Goal: Task Accomplishment & Management: Complete application form

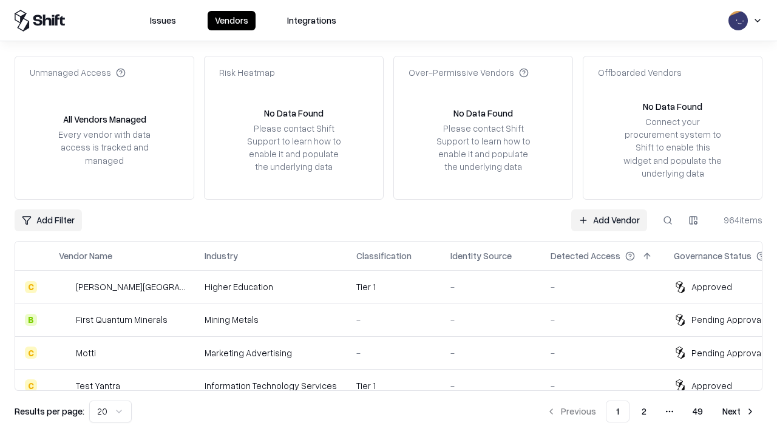
click at [609, 220] on link "Add Vendor" at bounding box center [609, 220] width 76 height 22
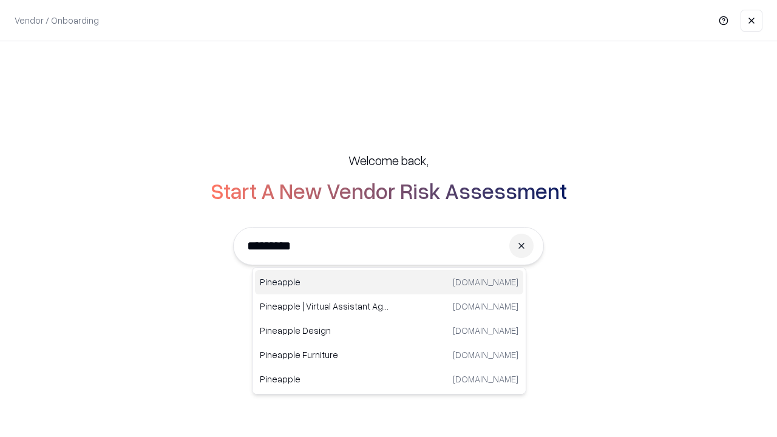
click at [389, 282] on div "Pineapple [DOMAIN_NAME]" at bounding box center [389, 282] width 268 height 24
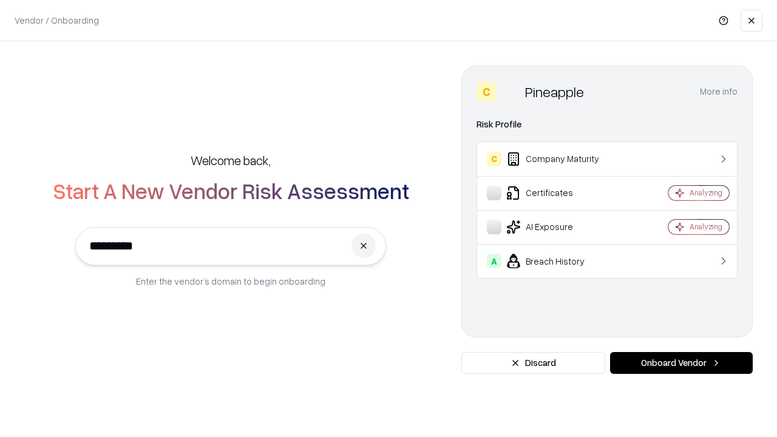
type input "*********"
click at [681, 363] on button "Onboard Vendor" at bounding box center [681, 363] width 143 height 22
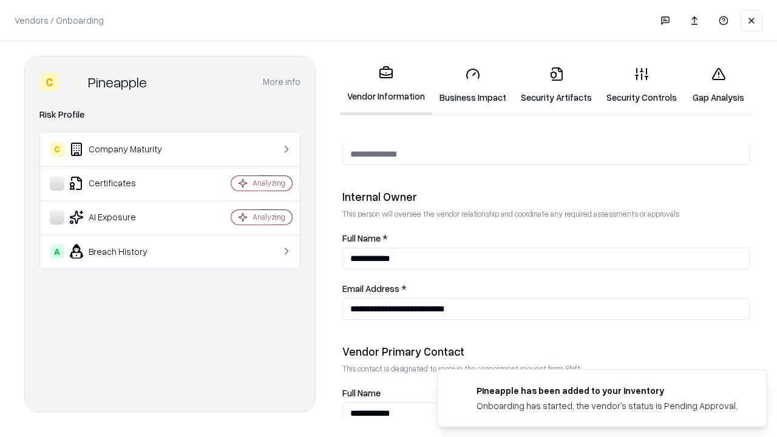
scroll to position [629, 0]
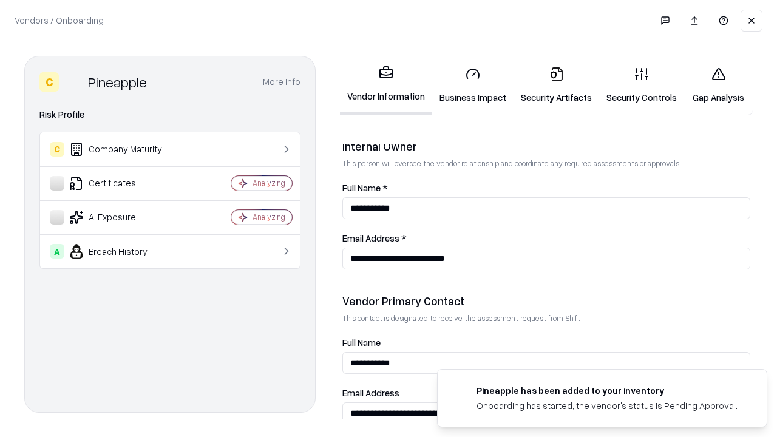
click at [473, 85] on link "Business Impact" at bounding box center [472, 85] width 81 height 56
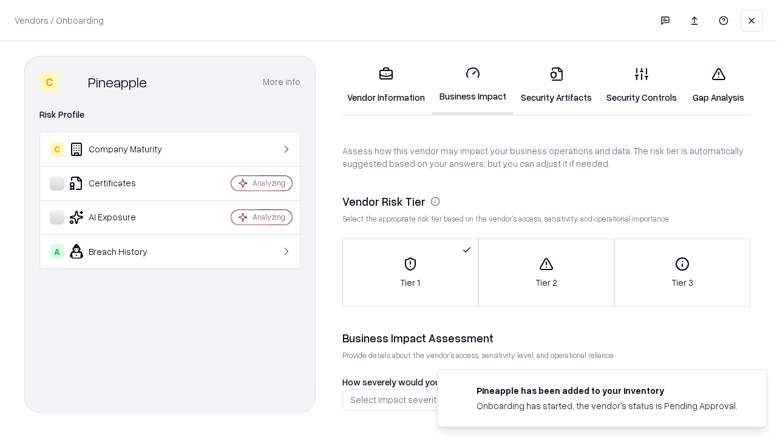
click at [556, 85] on link "Security Artifacts" at bounding box center [556, 85] width 86 height 56
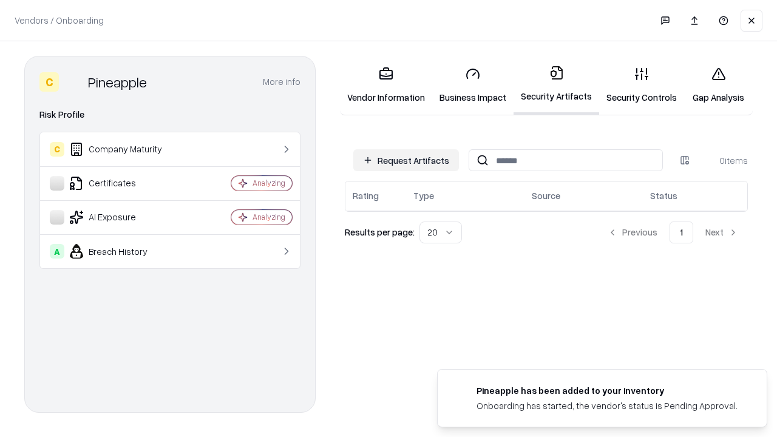
click at [406, 160] on button "Request Artifacts" at bounding box center [406, 160] width 106 height 22
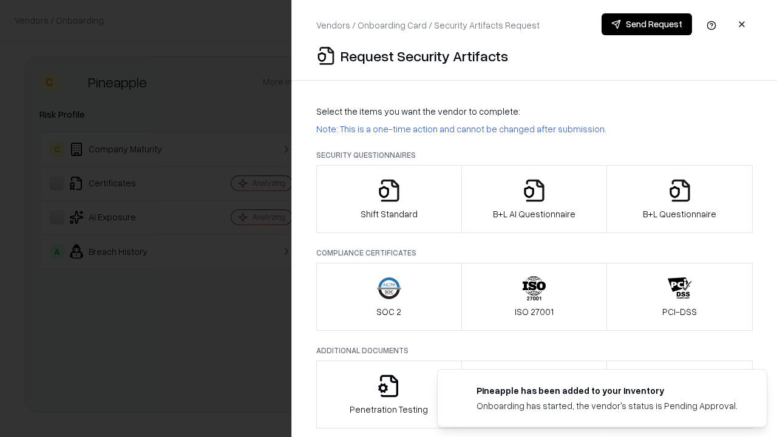
click at [388, 199] on icon "button" at bounding box center [389, 190] width 24 height 24
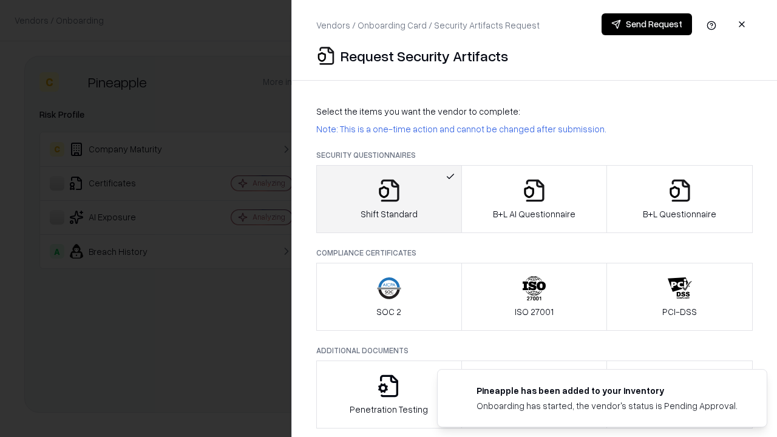
click at [646, 24] on button "Send Request" at bounding box center [646, 24] width 90 height 22
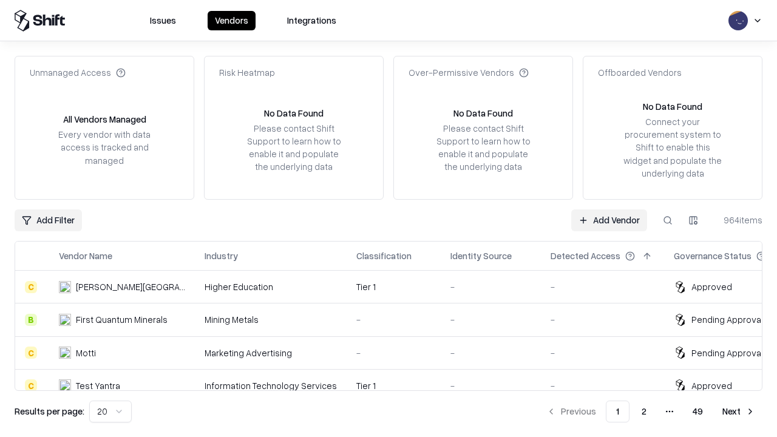
click at [667, 220] on button at bounding box center [667, 220] width 22 height 22
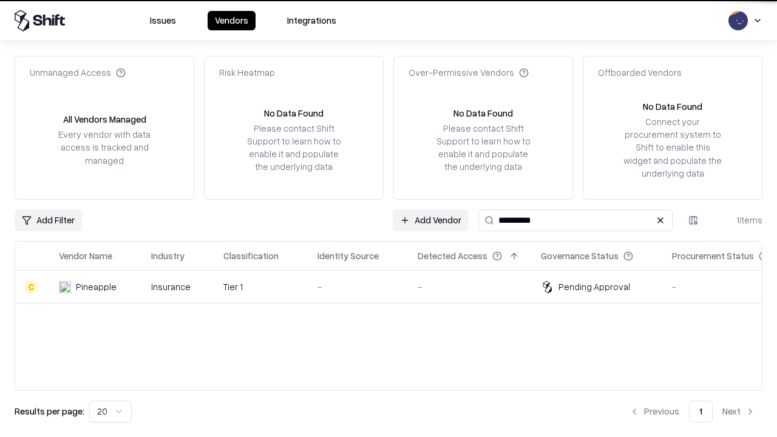
type input "*********"
click at [396, 286] on div "-" at bounding box center [357, 286] width 81 height 13
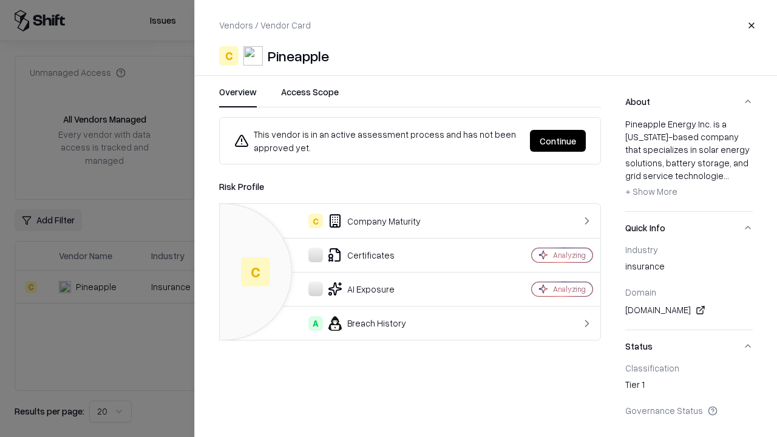
click at [558, 141] on button "Continue" at bounding box center [558, 141] width 56 height 22
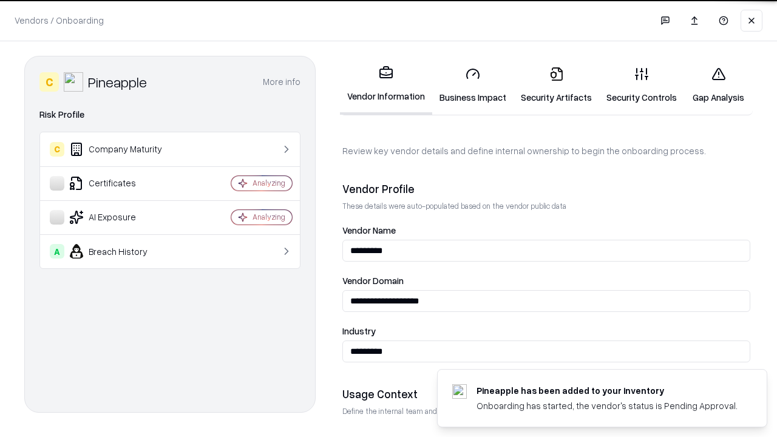
click at [556, 85] on link "Security Artifacts" at bounding box center [556, 85] width 86 height 56
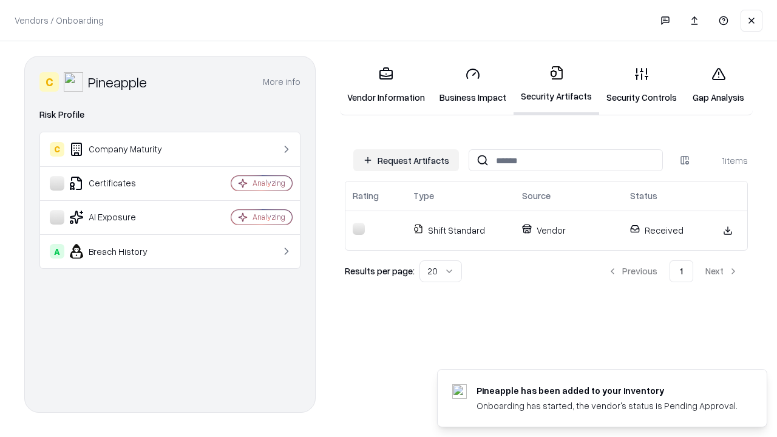
click at [718, 85] on link "Gap Analysis" at bounding box center [718, 85] width 69 height 56
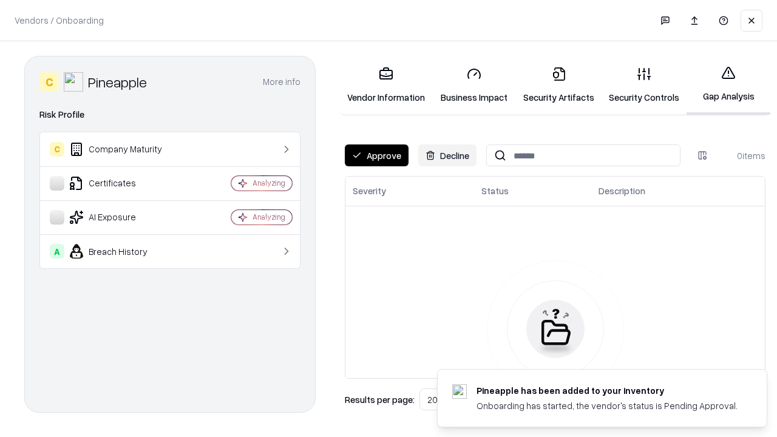
click at [376, 155] on button "Approve" at bounding box center [377, 155] width 64 height 22
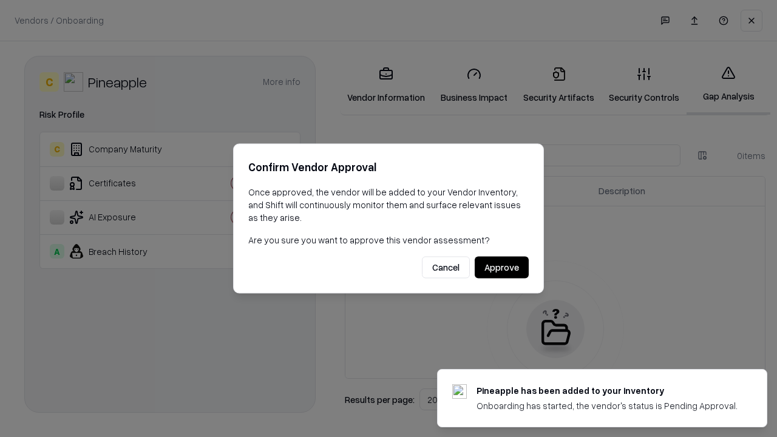
click at [501, 267] on button "Approve" at bounding box center [501, 268] width 54 height 22
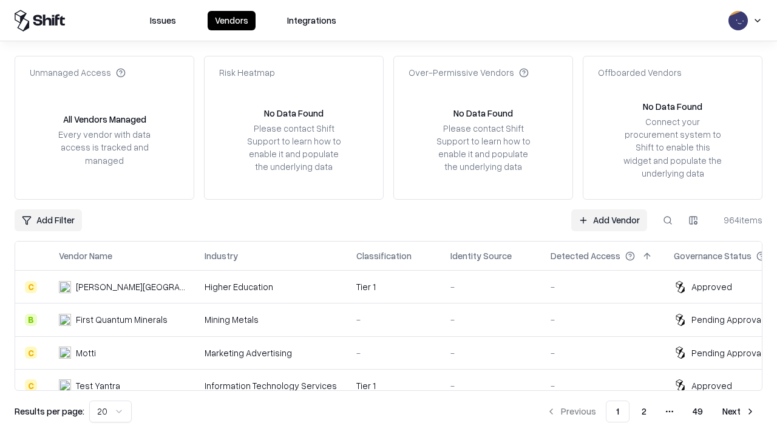
type input "*********"
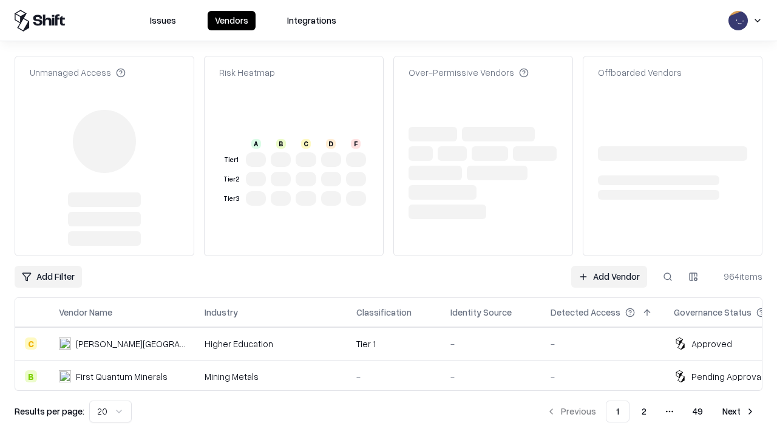
click at [609, 266] on link "Add Vendor" at bounding box center [609, 277] width 76 height 22
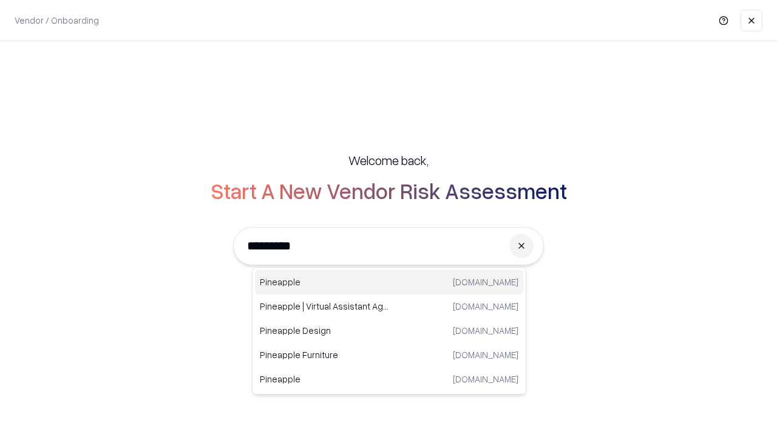
click at [389, 282] on div "Pineapple pineappleenergy.com" at bounding box center [389, 282] width 268 height 24
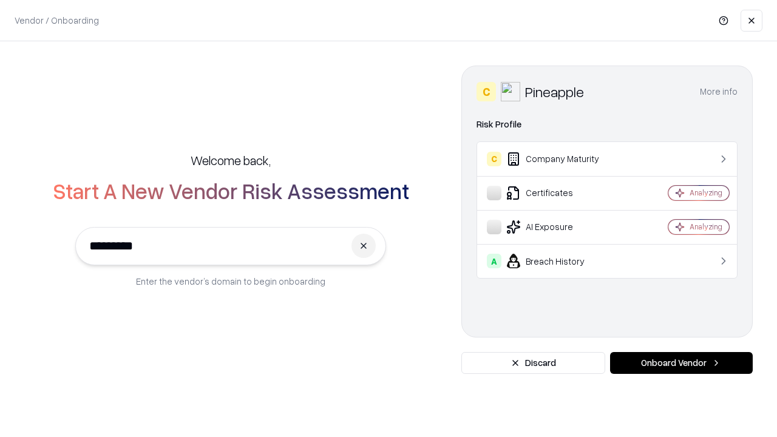
type input "*********"
click at [681, 363] on button "Onboard Vendor" at bounding box center [681, 363] width 143 height 22
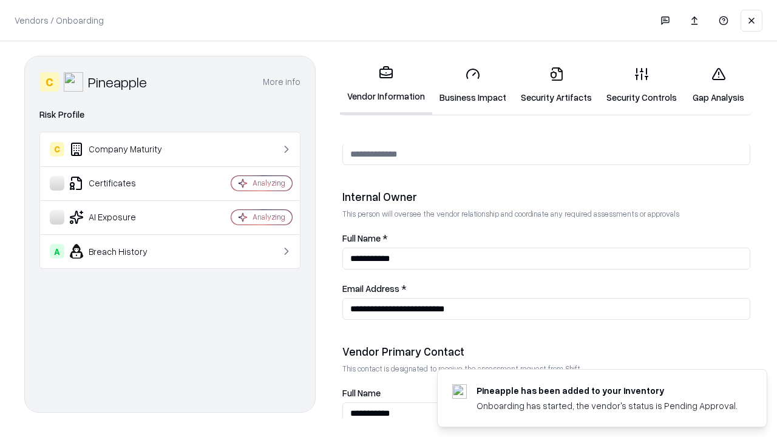
scroll to position [629, 0]
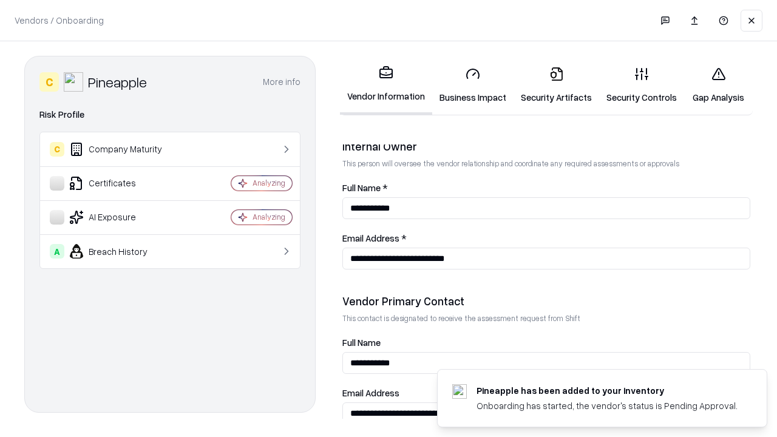
click at [718, 85] on link "Gap Analysis" at bounding box center [718, 85] width 69 height 56
